Goal: Transaction & Acquisition: Purchase product/service

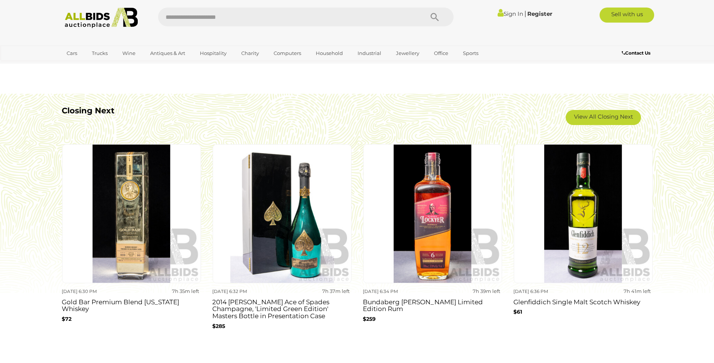
scroll to position [678, 0]
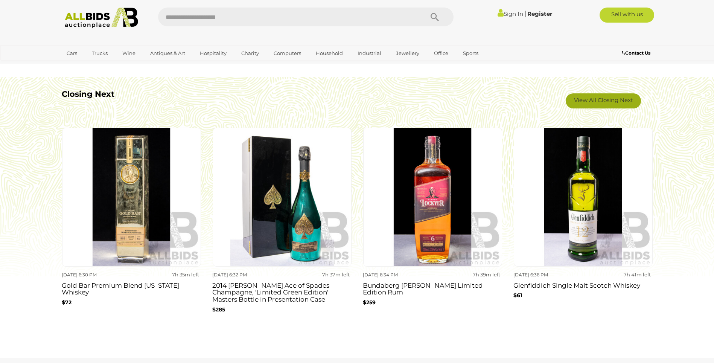
click at [581, 102] on link "View All Closing Next" at bounding box center [603, 100] width 75 height 15
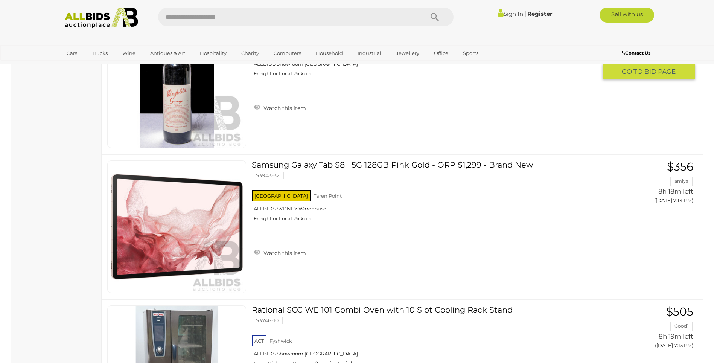
scroll to position [6176, 0]
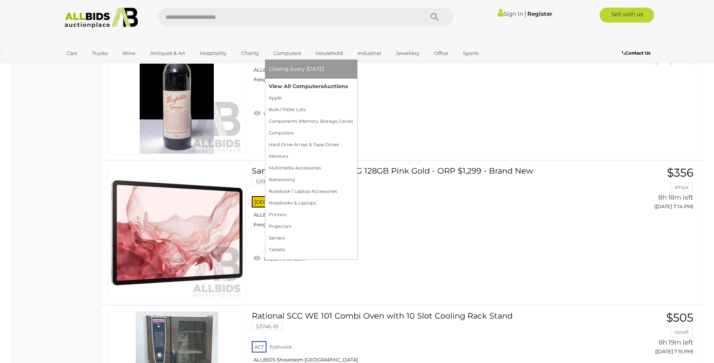
click at [294, 84] on link "View All Computers Auctions" at bounding box center [311, 87] width 85 height 12
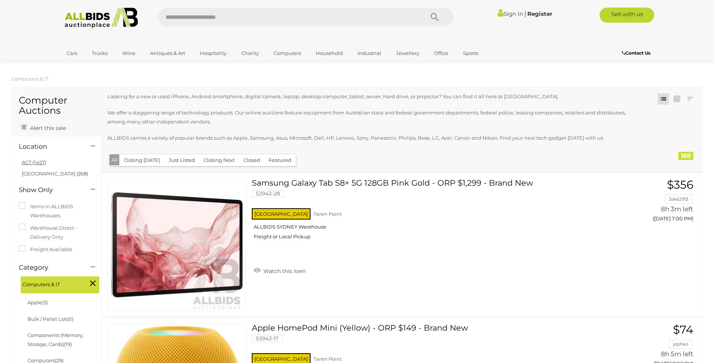
click at [43, 164] on link "ACT (1457)" at bounding box center [34, 162] width 24 height 6
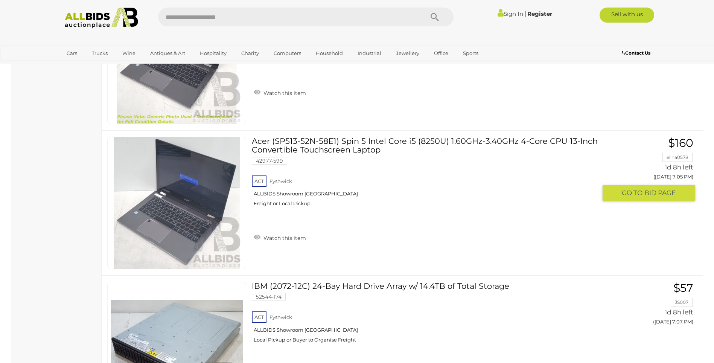
scroll to position [2862, 0]
